Goal: Navigation & Orientation: Find specific page/section

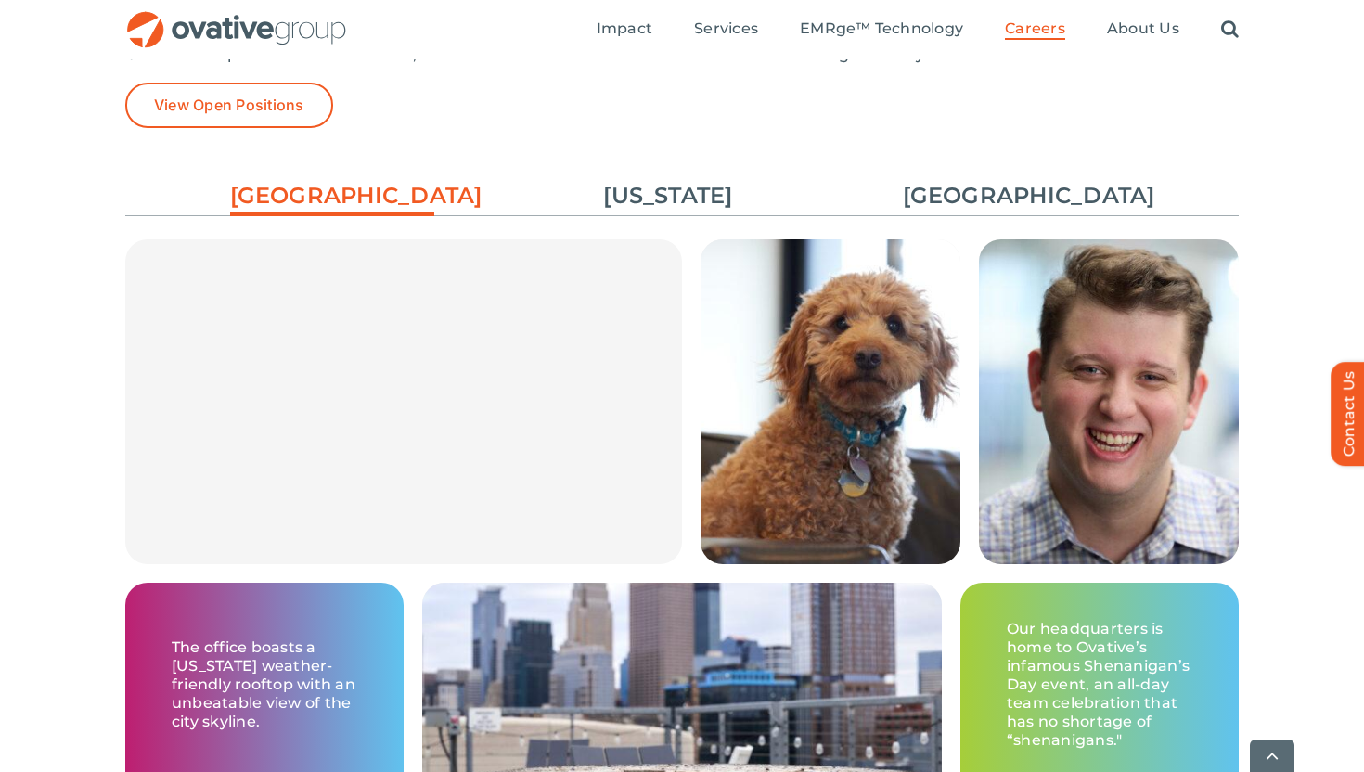
scroll to position [2814, 0]
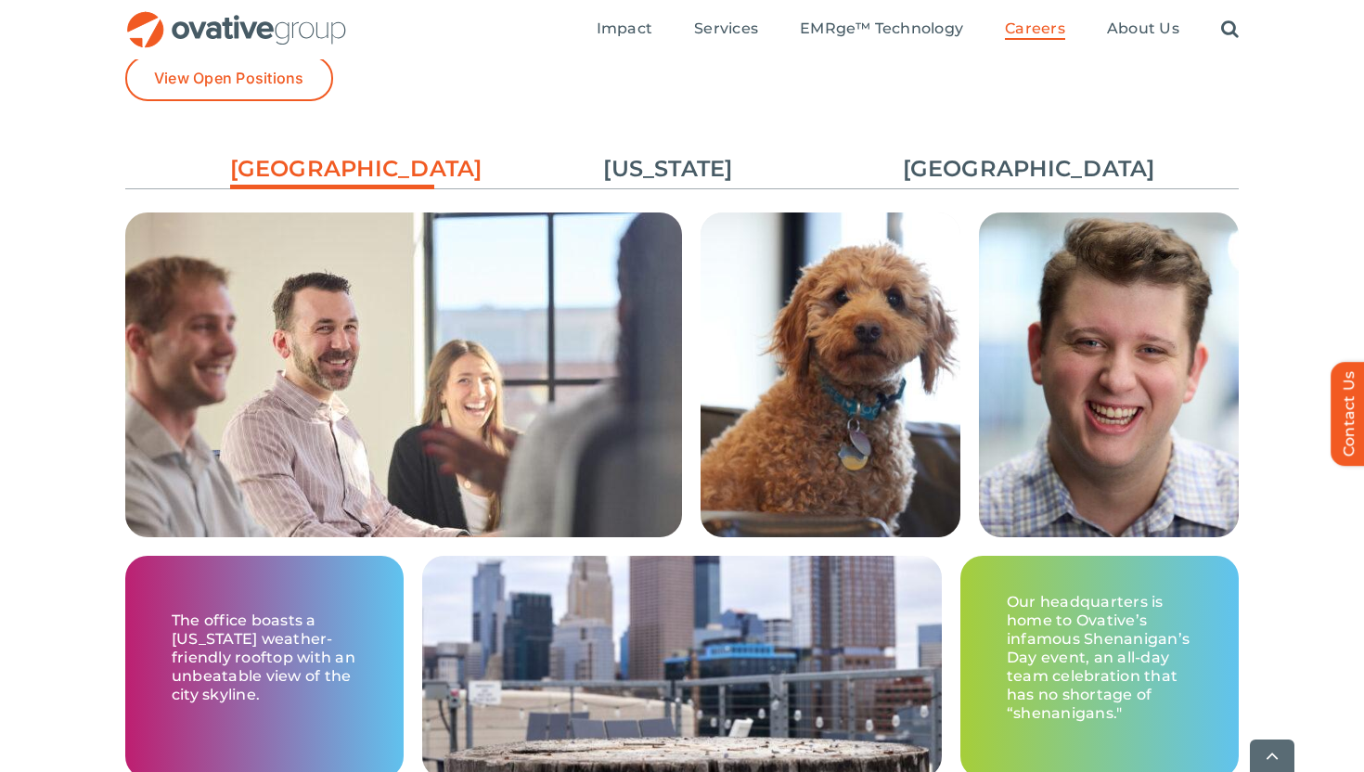
click at [1010, 148] on ul "Minneapolis New York Chicago" at bounding box center [681, 169] width 1113 height 50
click at [1010, 170] on link "[GEOGRAPHIC_DATA]" at bounding box center [1005, 169] width 204 height 32
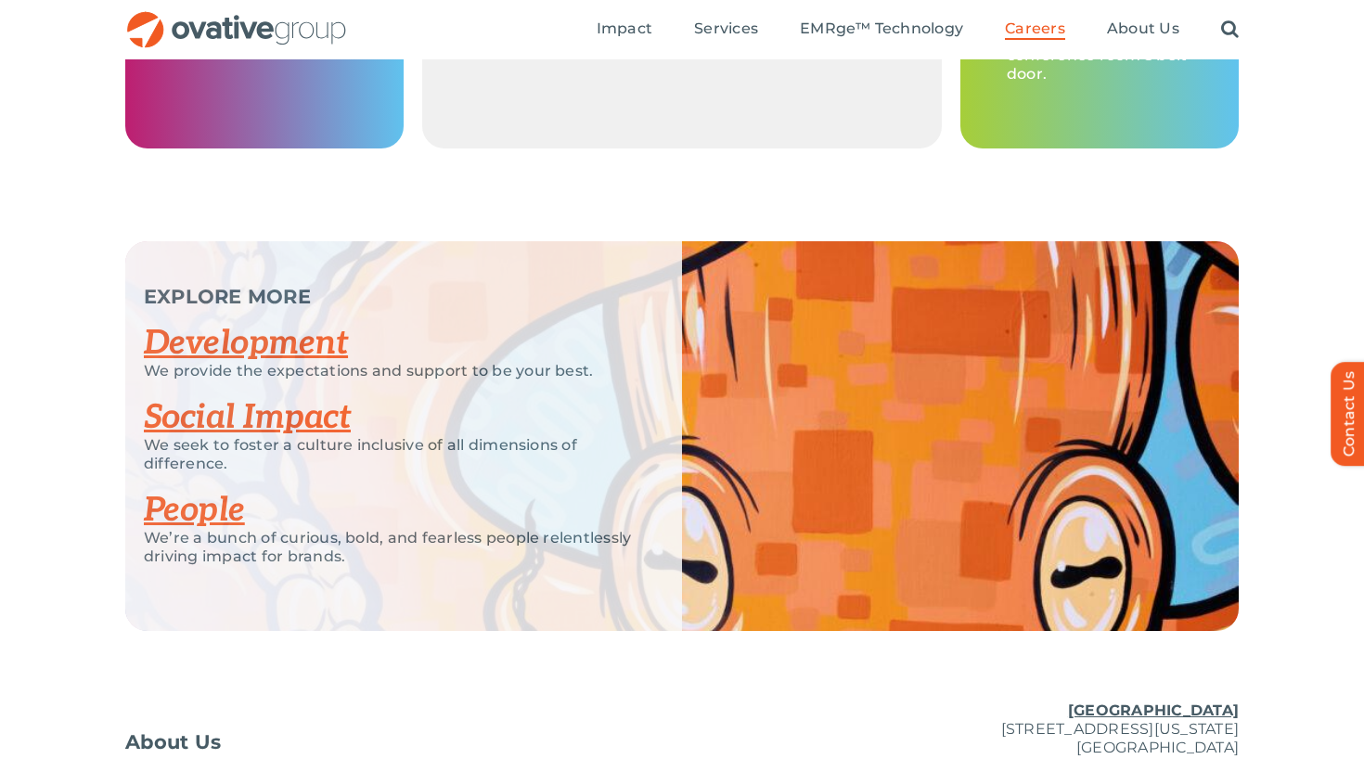
scroll to position [3427, 0]
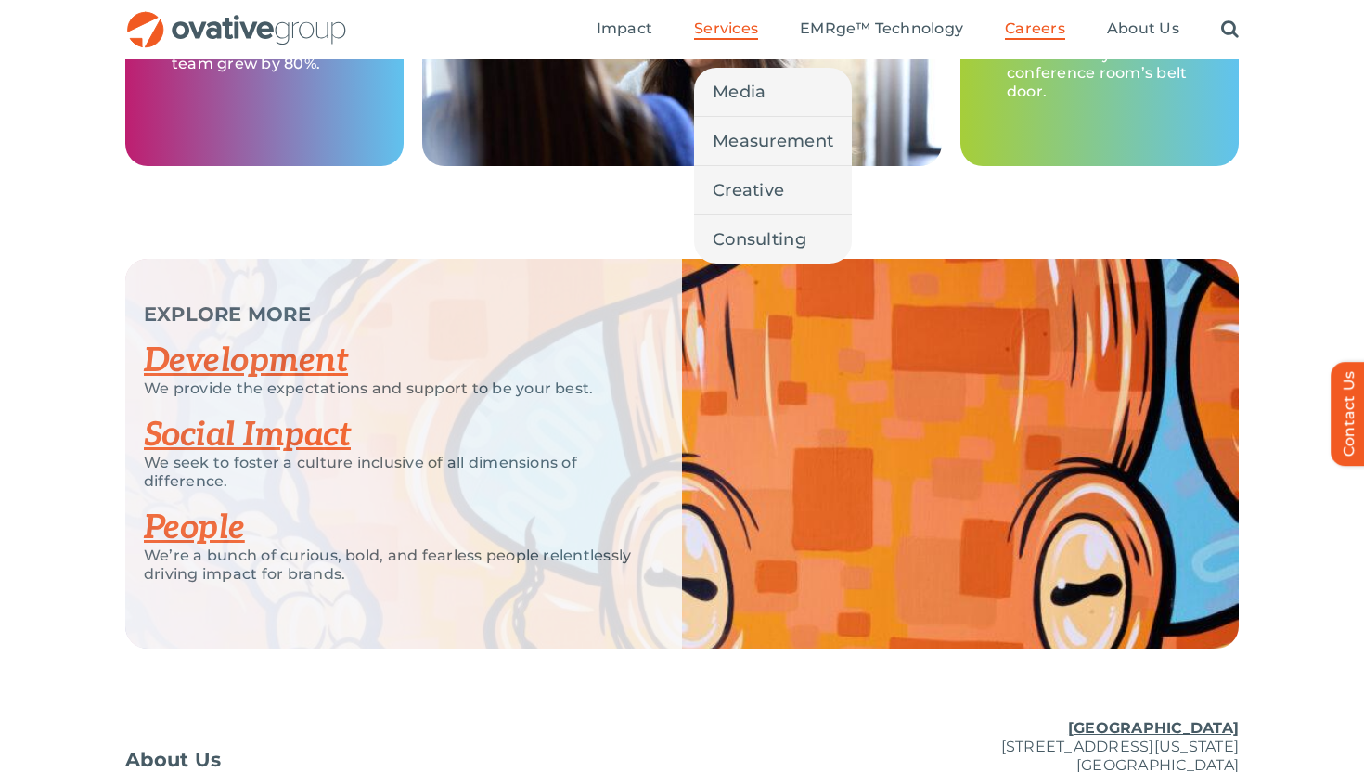
click at [729, 37] on span "Services" at bounding box center [726, 28] width 64 height 19
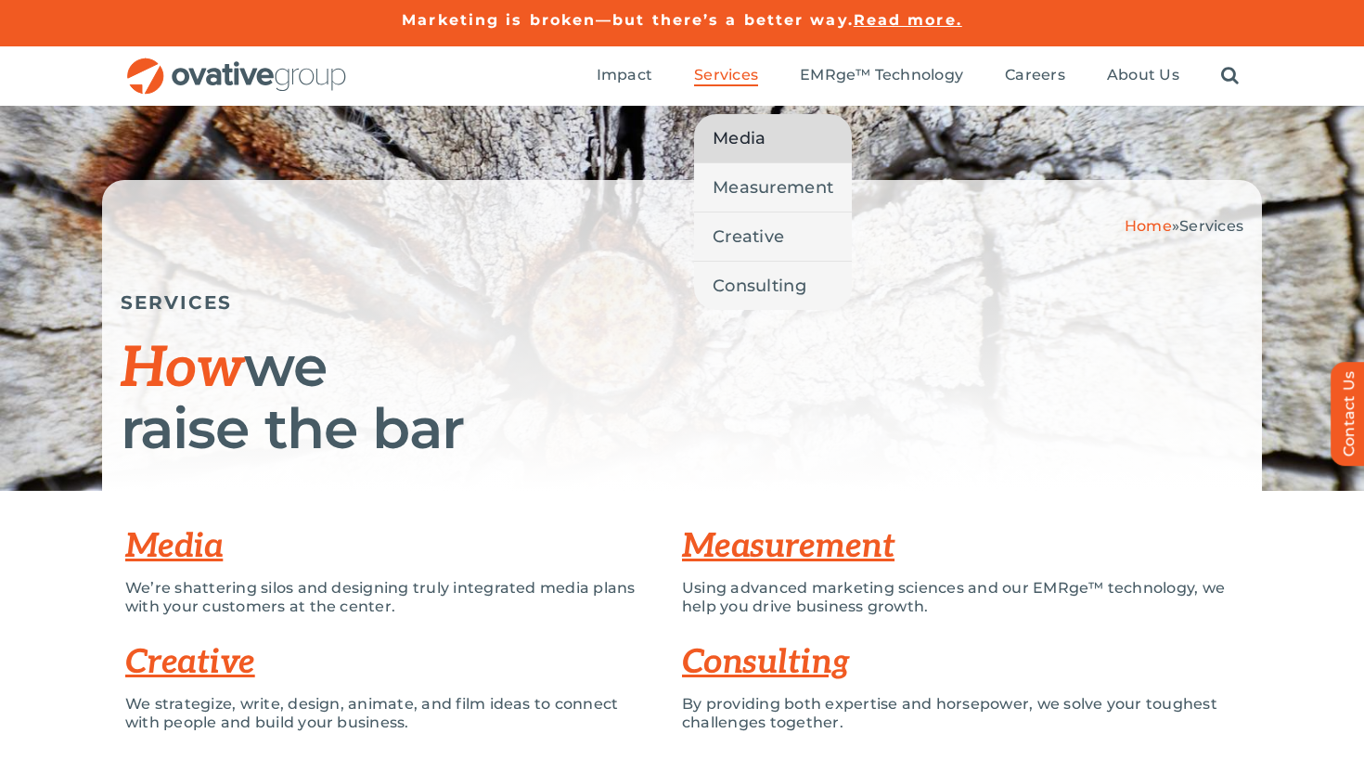
click at [740, 133] on span "Media" at bounding box center [739, 138] width 53 height 26
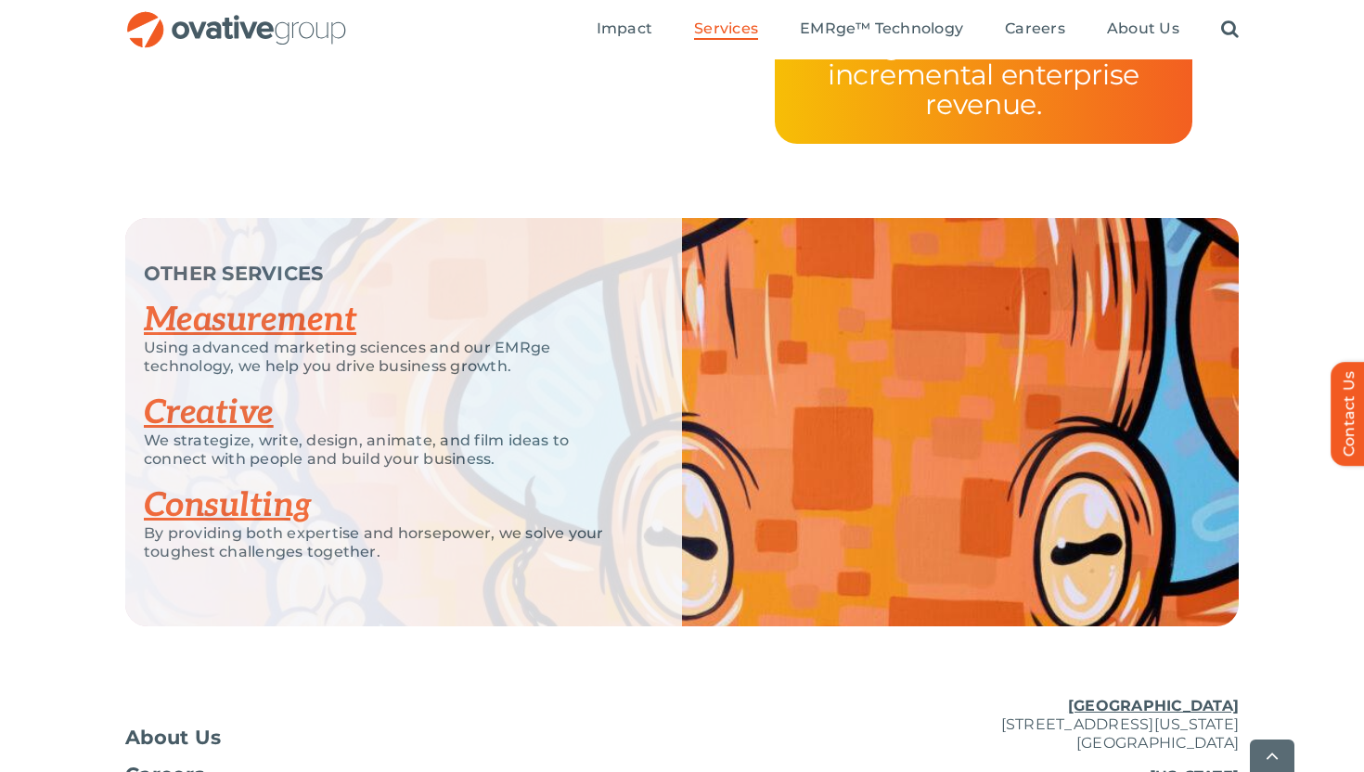
scroll to position [4002, 0]
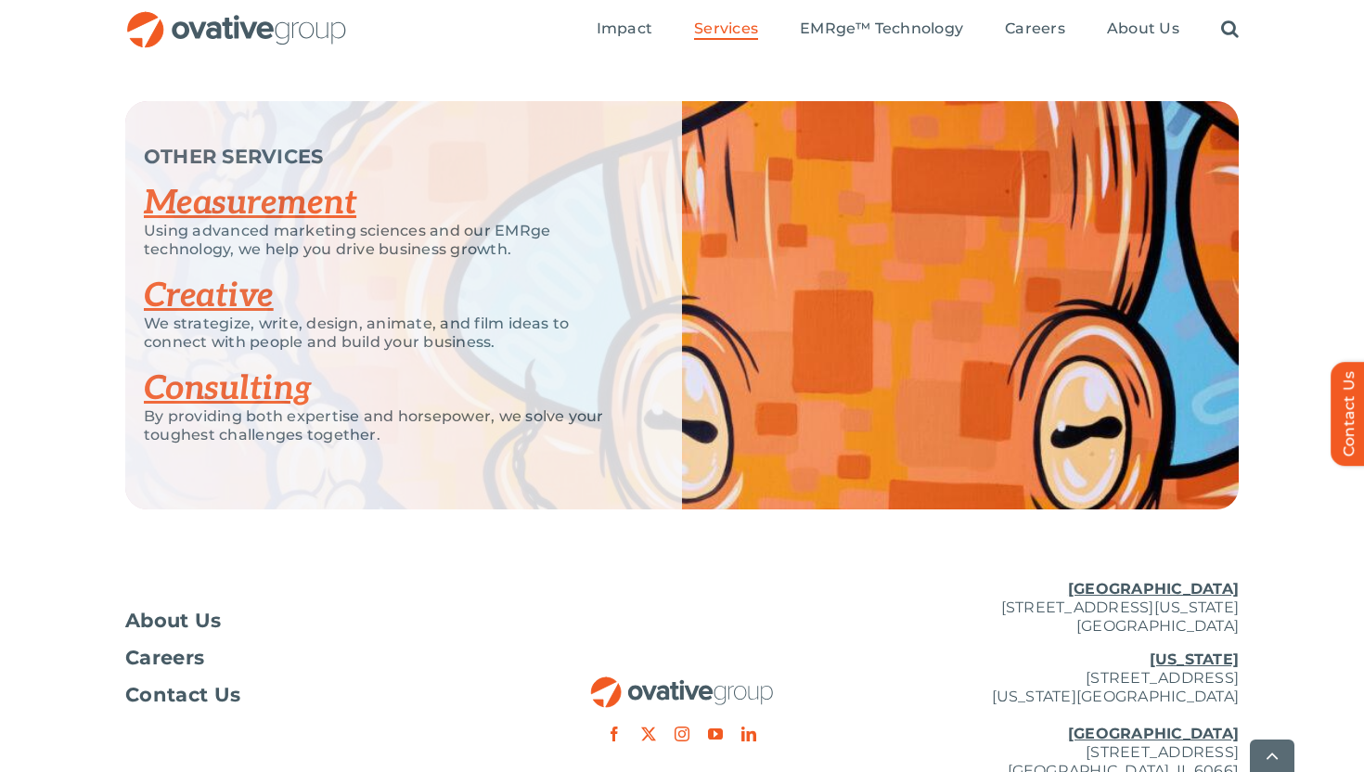
click at [203, 291] on link "Creative" at bounding box center [209, 296] width 130 height 41
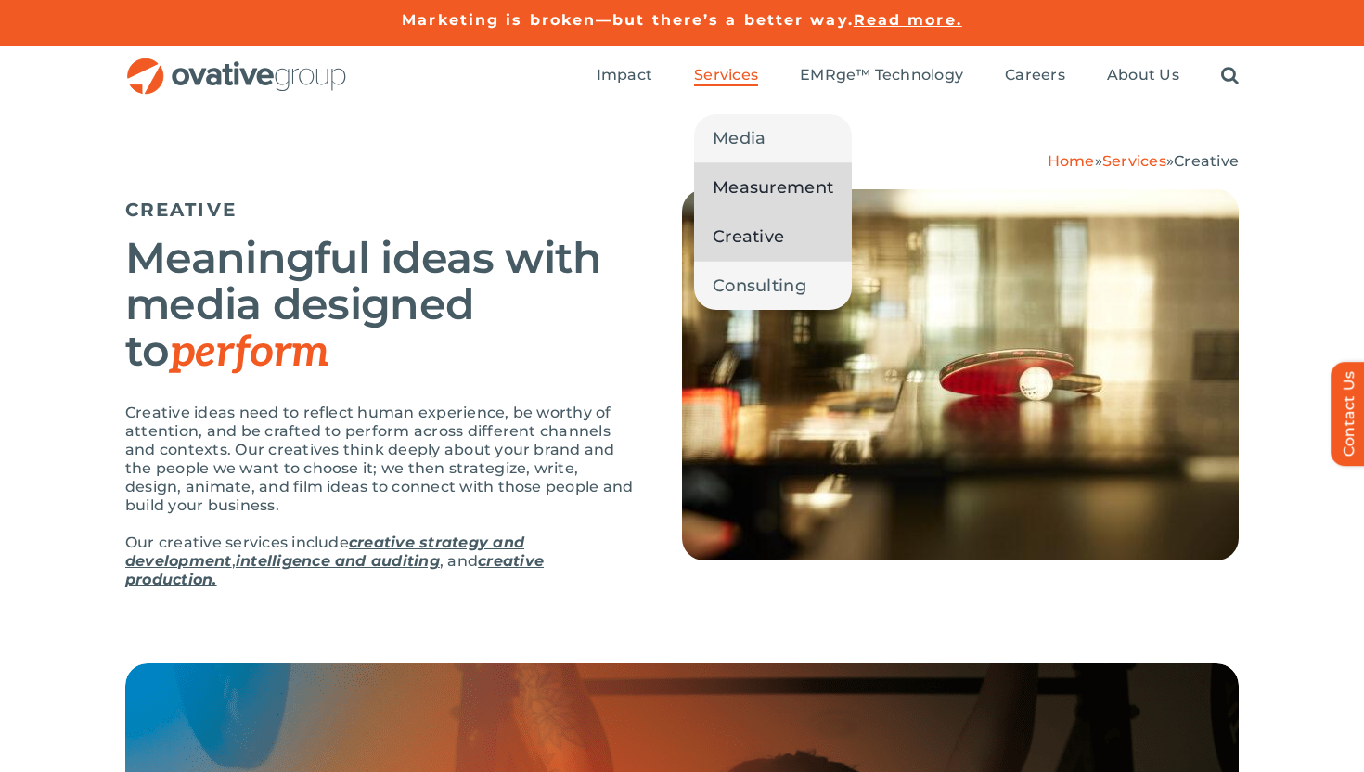
click at [738, 196] on span "Measurement" at bounding box center [773, 187] width 121 height 26
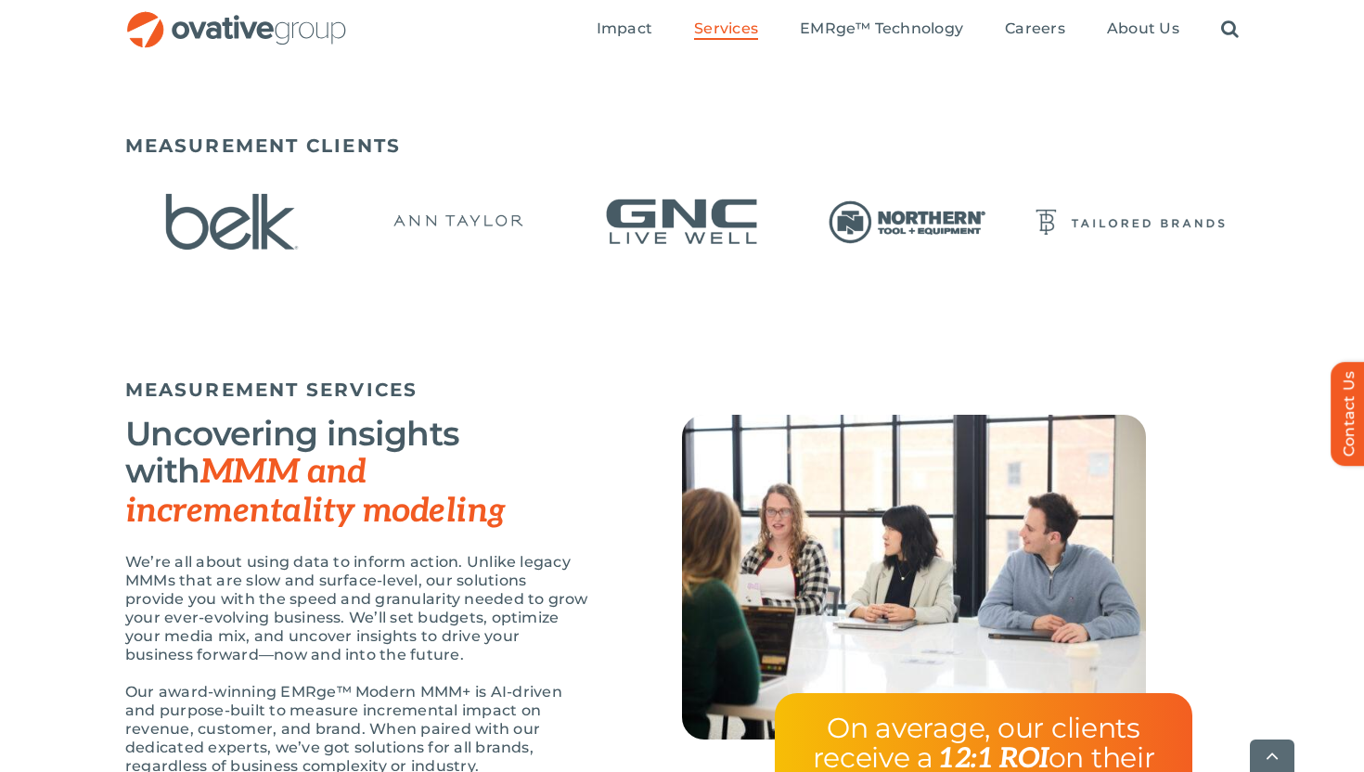
scroll to position [1284, 0]
